Goal: Complete application form

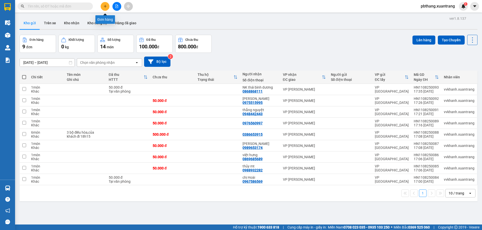
click at [108, 4] on button at bounding box center [105, 6] width 9 height 9
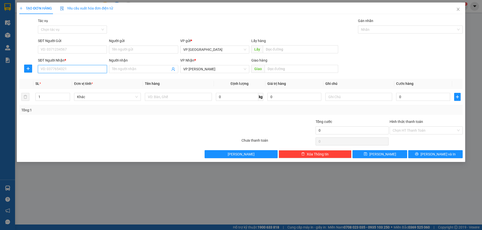
click at [67, 69] on input "SĐT Người Nhận *" at bounding box center [72, 69] width 69 height 8
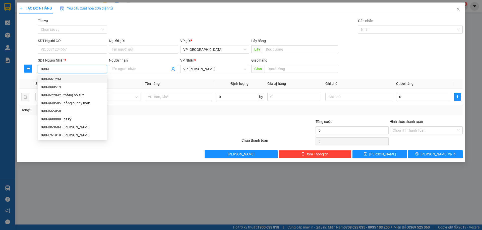
click at [64, 78] on div "0984661234" at bounding box center [72, 79] width 63 height 6
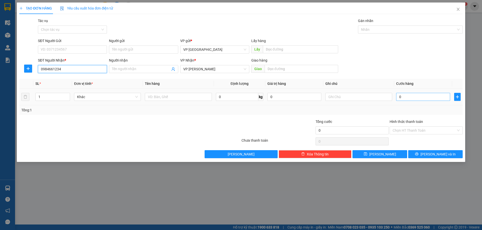
type input "0984661234"
click at [410, 98] on input "0" at bounding box center [423, 97] width 54 height 8
type input "1"
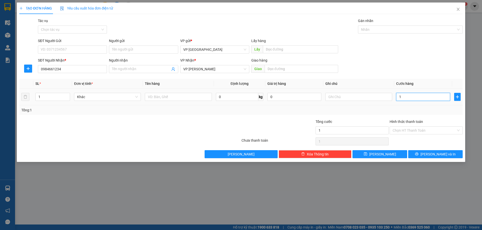
type input "10"
type input "100"
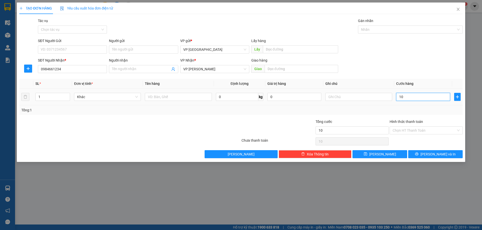
type input "100"
type input "1.000"
type input "10.000"
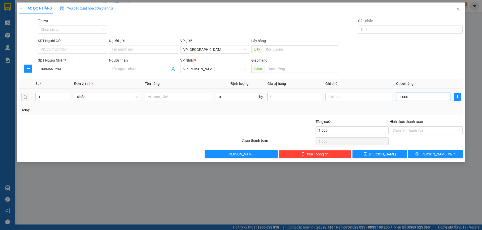
type input "10.000"
type input "100.000"
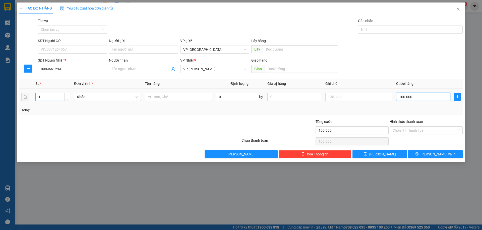
type input "100.000"
drag, startPoint x: 58, startPoint y: 97, endPoint x: 62, endPoint y: 96, distance: 3.6
click at [61, 96] on input "1" at bounding box center [53, 97] width 34 height 8
type input "3"
click at [416, 154] on button "[PERSON_NAME] và In" at bounding box center [435, 154] width 54 height 8
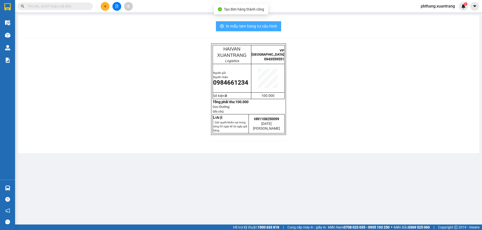
click at [252, 26] on span "In mẫu tem hàng tự cấu hình" at bounding box center [251, 26] width 51 height 6
